Goal: Transaction & Acquisition: Purchase product/service

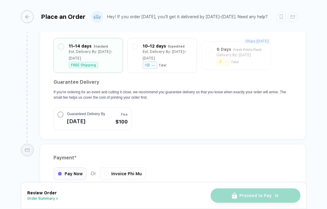
scroll to position [553, 0]
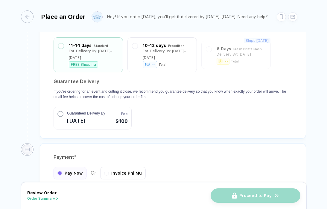
click at [162, 77] on h2 "Guarantee Delivery" at bounding box center [173, 82] width 239 height 10
click at [162, 57] on div "Est. Delivery By: [DATE]–[DATE]" at bounding box center [167, 52] width 49 height 13
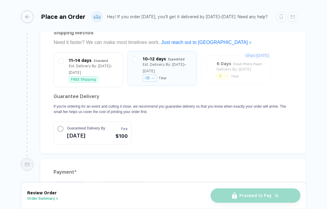
scroll to position [0, 0]
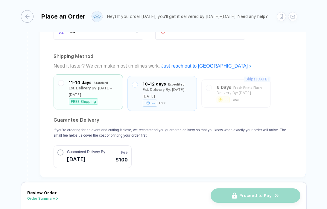
click at [111, 97] on div "11–14 days Standard Est. Delivery By: [DATE]–[DATE] FREE Shipping" at bounding box center [88, 91] width 60 height 25
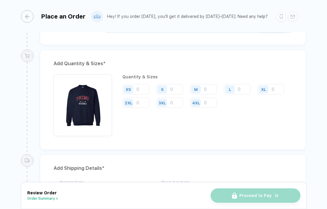
scroll to position [293, 0]
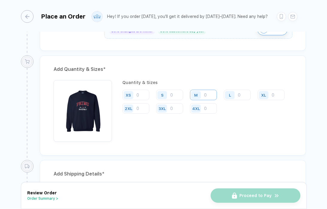
click at [211, 92] on input "number" at bounding box center [203, 95] width 27 height 10
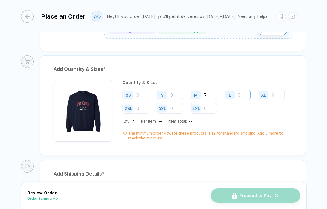
type input "7"
click at [243, 93] on input "number" at bounding box center [237, 95] width 27 height 10
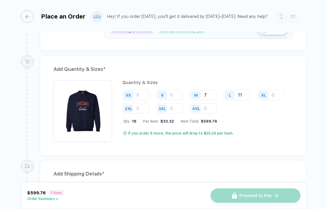
type input "11"
click at [238, 119] on div "Qty: 18 Per Item: $33.32 Item Total: $599.76" at bounding box center [207, 121] width 169 height 4
click at [174, 95] on input "number" at bounding box center [169, 95] width 27 height 10
type input "6"
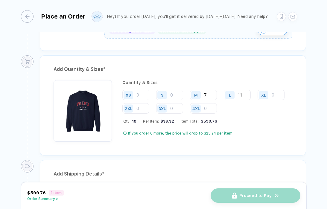
type input "6"
drag, startPoint x: 175, startPoint y: 96, endPoint x: 160, endPoint y: 95, distance: 15.0
click at [160, 95] on div "S 6" at bounding box center [169, 95] width 27 height 10
click at [163, 80] on div "Quantity & Sizes" at bounding box center [208, 82] width 170 height 5
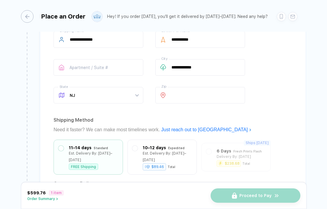
scroll to position [597, 0]
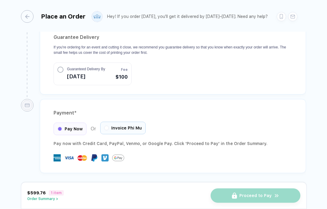
click at [109, 125] on div "Invoice Phi Mu" at bounding box center [123, 128] width 46 height 13
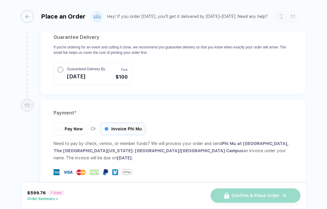
scroll to position [670, 0]
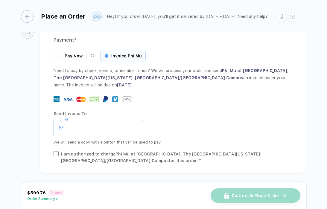
click at [78, 126] on input "email" at bounding box center [99, 128] width 90 height 16
click at [158, 128] on div "Email" at bounding box center [173, 128] width 239 height 16
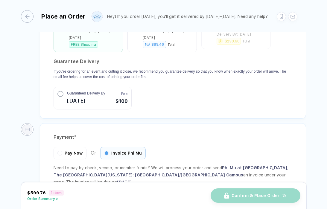
scroll to position [660, 0]
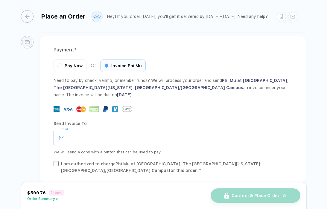
click at [75, 139] on input "email" at bounding box center [99, 138] width 90 height 16
click at [184, 151] on div "We will send a copy with a button that can be used to pay." at bounding box center [173, 152] width 239 height 7
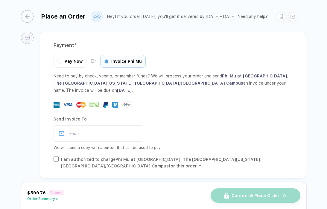
scroll to position [665, 0]
click at [64, 133] on icon at bounding box center [61, 134] width 5 height 4
click at [79, 136] on input "email" at bounding box center [99, 133] width 90 height 16
type input "**********"
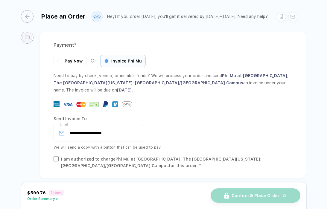
click at [121, 166] on div "I am authorized to charge Phi Mu at [GEOGRAPHIC_DATA], The [GEOGRAPHIC_DATA][US…" at bounding box center [177, 162] width 232 height 13
click at [220, 117] on div "Send Invoice To" at bounding box center [173, 119] width 239 height 10
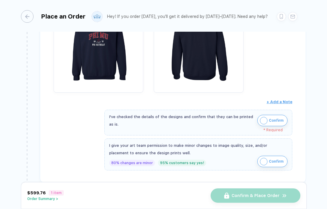
scroll to position [180, 0]
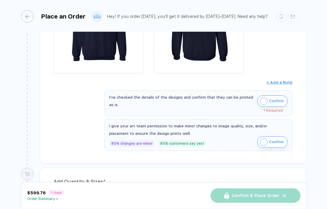
click at [269, 102] on span "Confirm" at bounding box center [276, 101] width 15 height 10
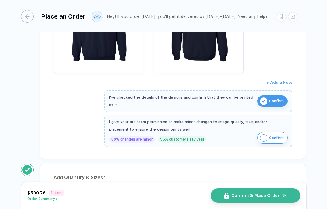
click at [269, 138] on span "Confirm" at bounding box center [276, 138] width 15 height 10
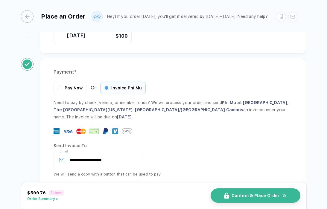
scroll to position [666, 0]
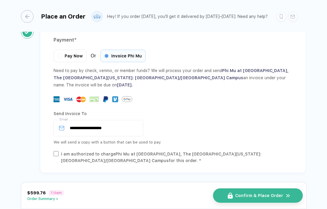
click at [234, 196] on button "Confirm & Place Order" at bounding box center [258, 196] width 90 height 14
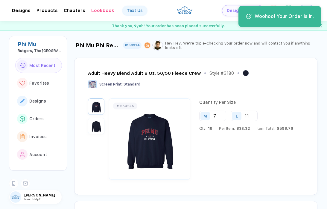
click at [265, 74] on div "Adult Heavy Blend Adult 8 Oz. 50/50 Fleece Crew Style # G180" at bounding box center [195, 75] width 215 height 10
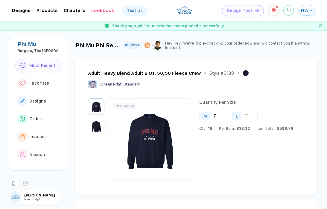
click at [309, 9] on div "button" at bounding box center [311, 10] width 4 height 2
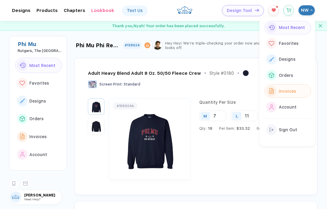
click at [284, 92] on span "Invoices" at bounding box center [287, 91] width 17 height 5
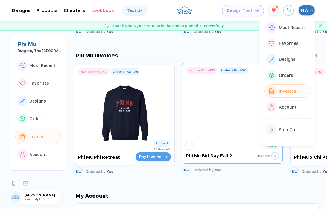
scroll to position [794, 0]
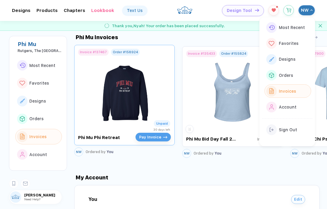
click at [151, 139] on span "Pay Invoice" at bounding box center [150, 137] width 22 height 4
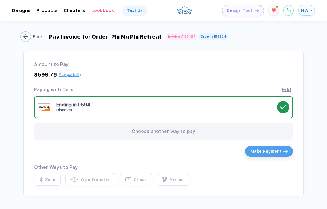
click at [35, 37] on div "Back" at bounding box center [38, 36] width 10 height 5
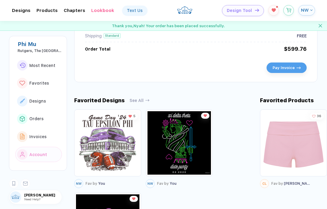
scroll to position [259, 0]
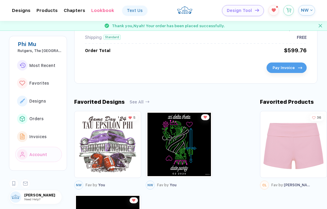
click at [283, 73] on button "Pay Invoice" at bounding box center [287, 68] width 40 height 10
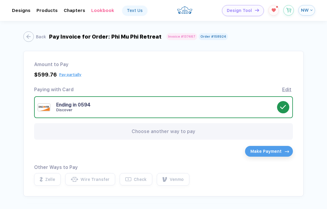
scroll to position [110, 0]
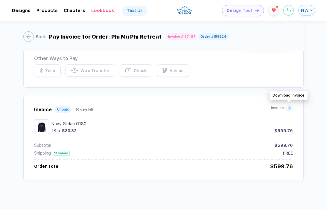
click at [290, 108] on icon at bounding box center [290, 108] width 0 height 2
